Goal: Transaction & Acquisition: Download file/media

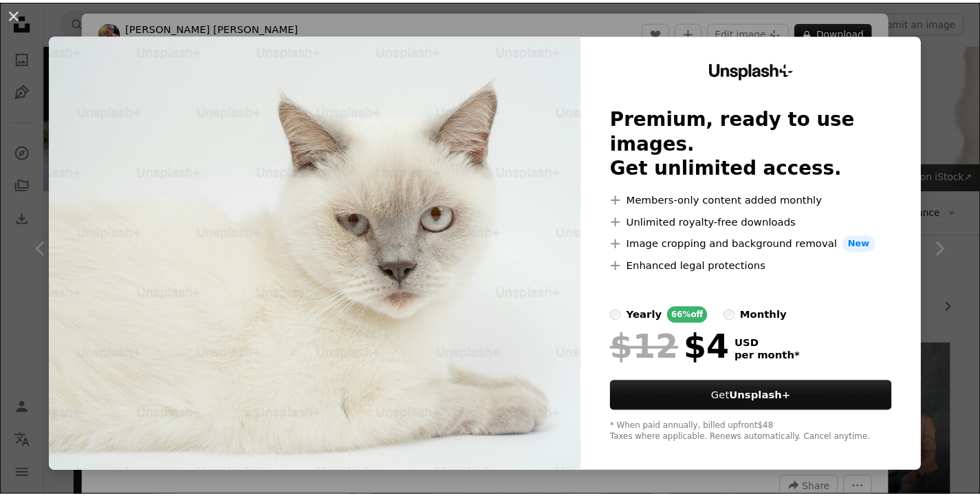
scroll to position [1307, 0]
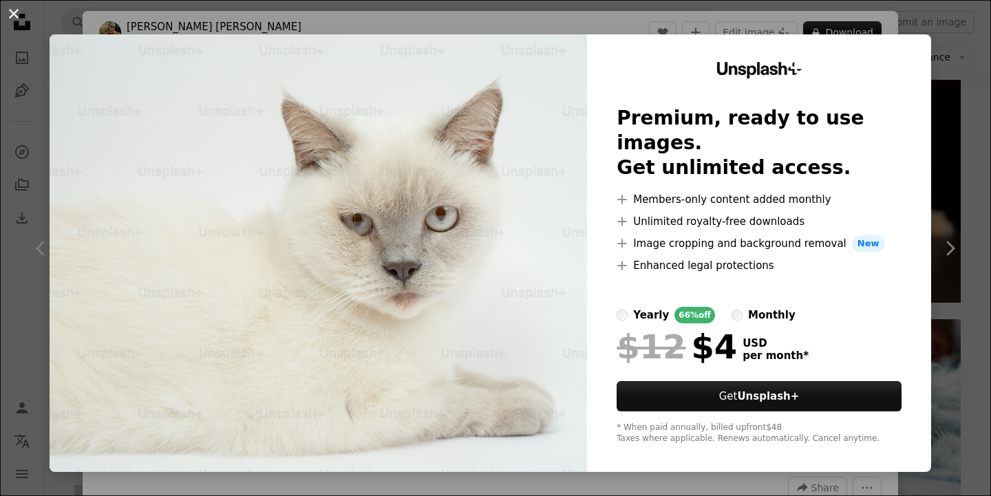
click at [6, 16] on button "An X shape" at bounding box center [14, 14] width 17 height 17
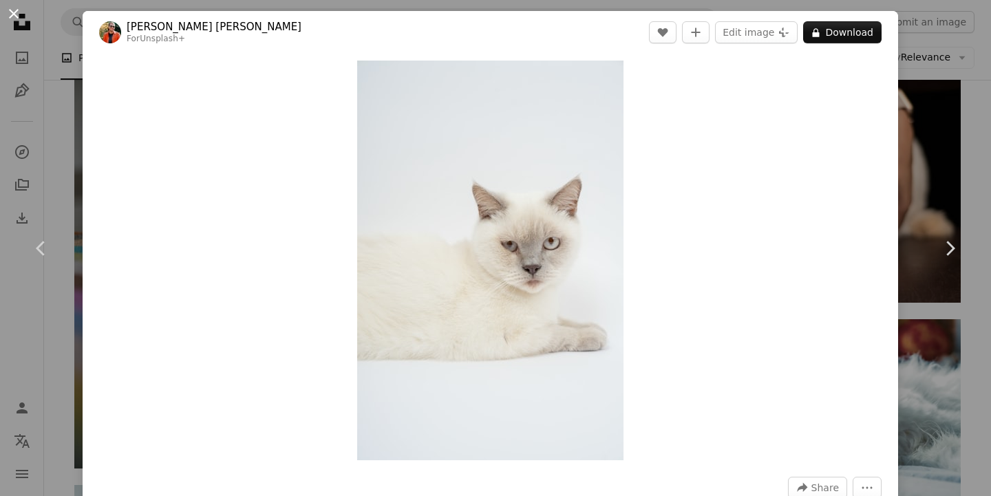
click at [6, 11] on button "An X shape" at bounding box center [14, 14] width 17 height 17
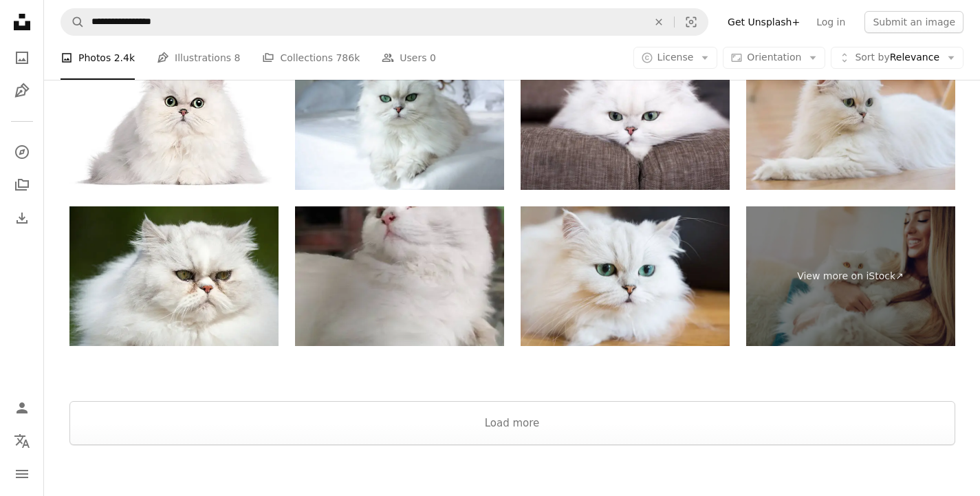
scroll to position [3260, 0]
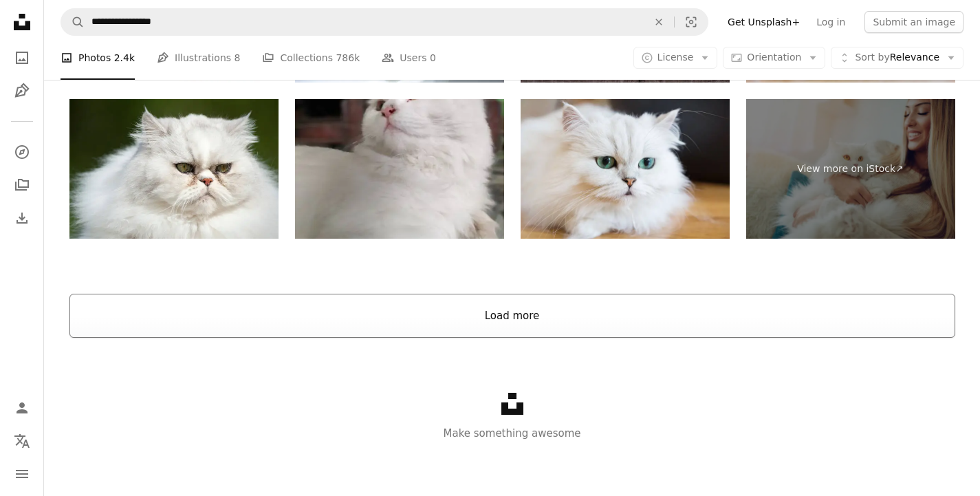
click at [497, 295] on button "Load more" at bounding box center [512, 316] width 886 height 44
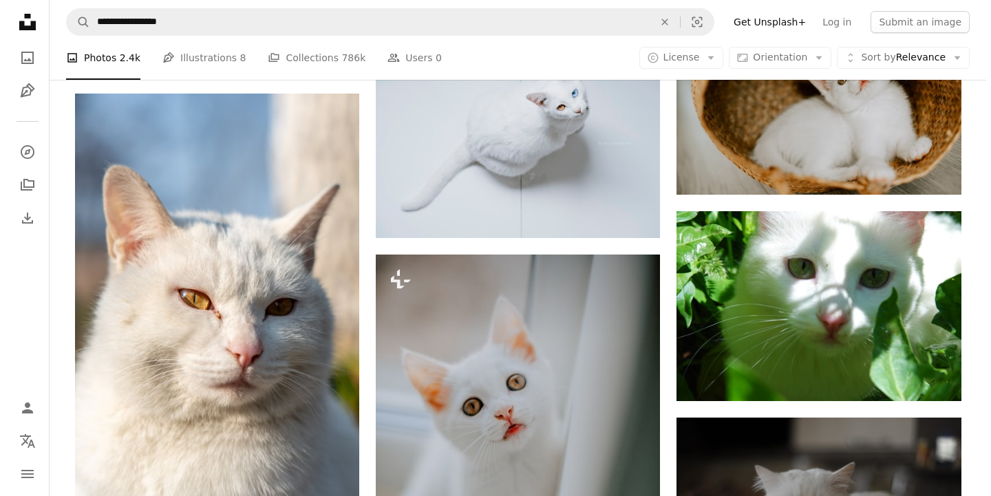
scroll to position [8795, 0]
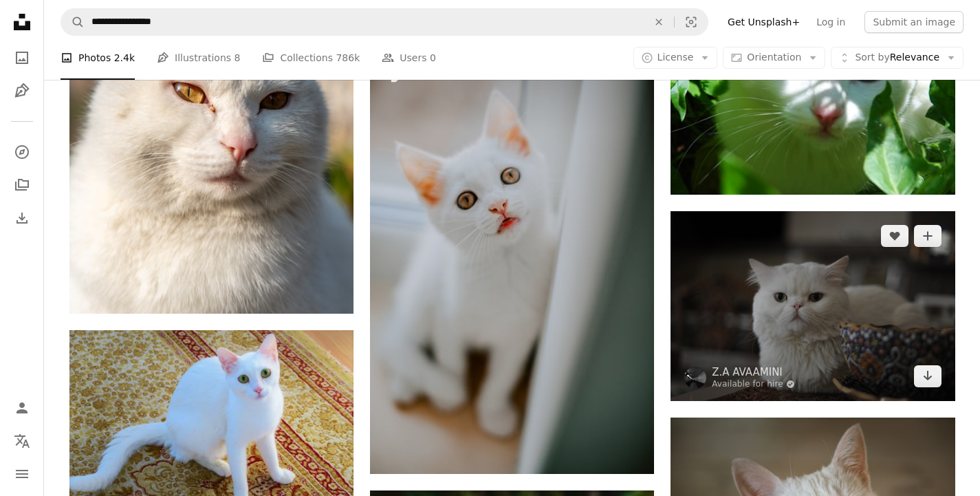
click at [889, 332] on img at bounding box center [813, 305] width 284 height 189
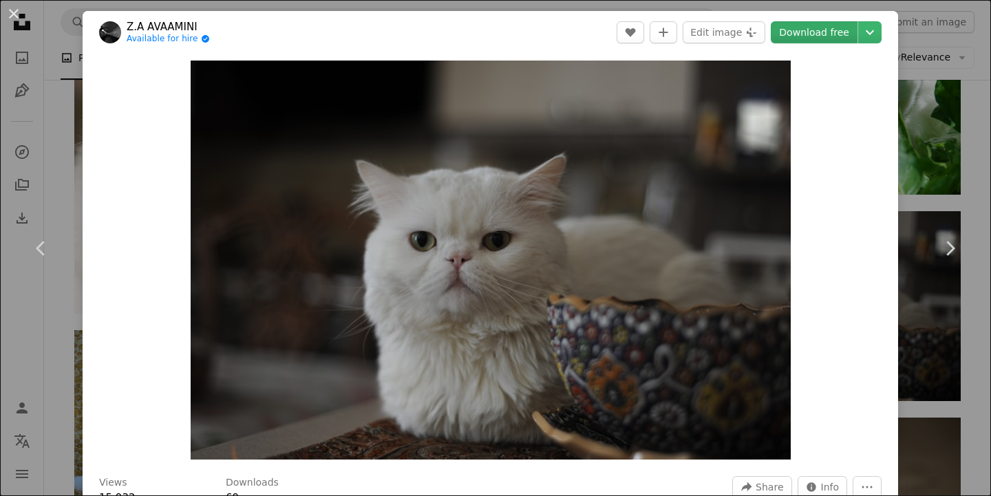
click at [780, 34] on link "Download free" at bounding box center [814, 32] width 87 height 22
